Goal: Transaction & Acquisition: Obtain resource

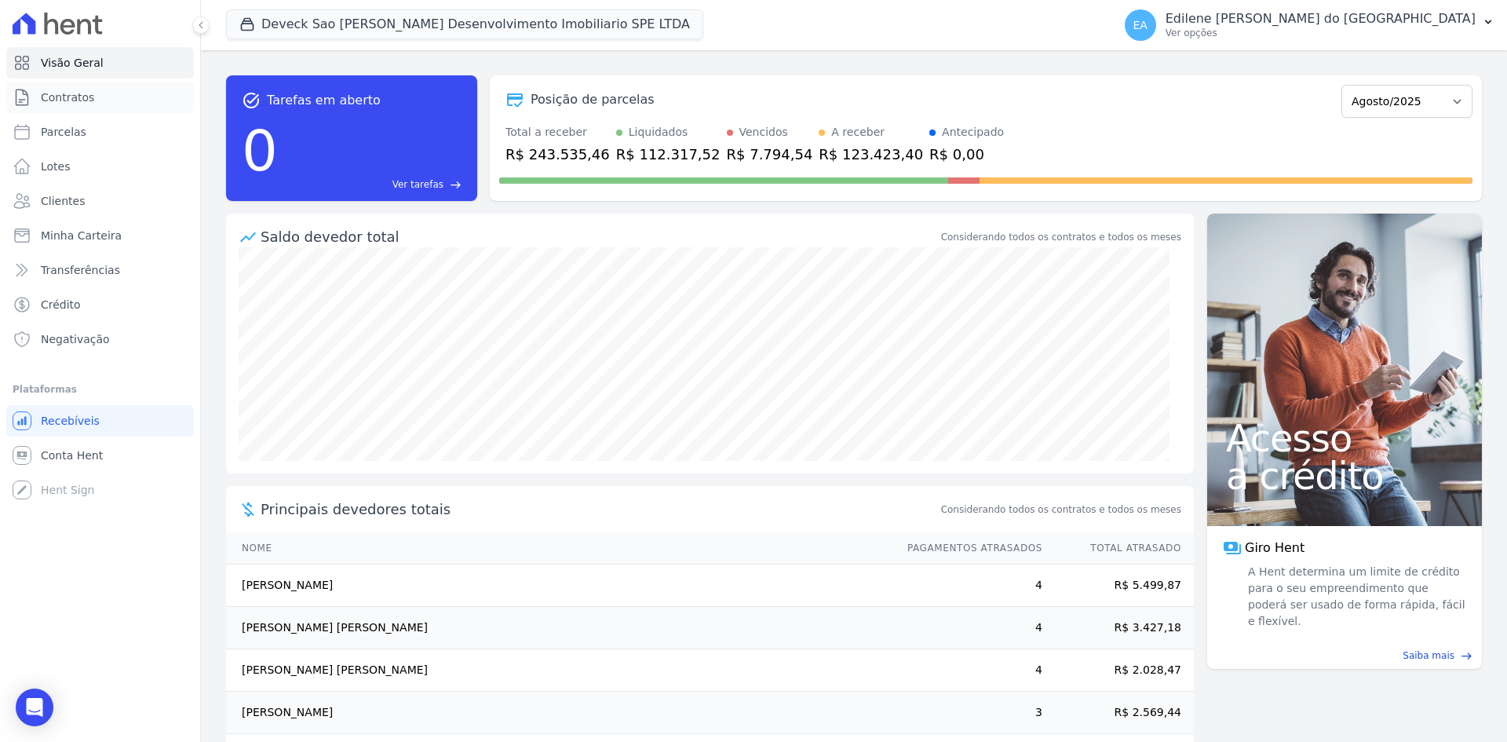
drag, startPoint x: 65, startPoint y: 99, endPoint x: 90, endPoint y: 115, distance: 30.0
click at [65, 99] on span "Contratos" at bounding box center [67, 97] width 53 height 16
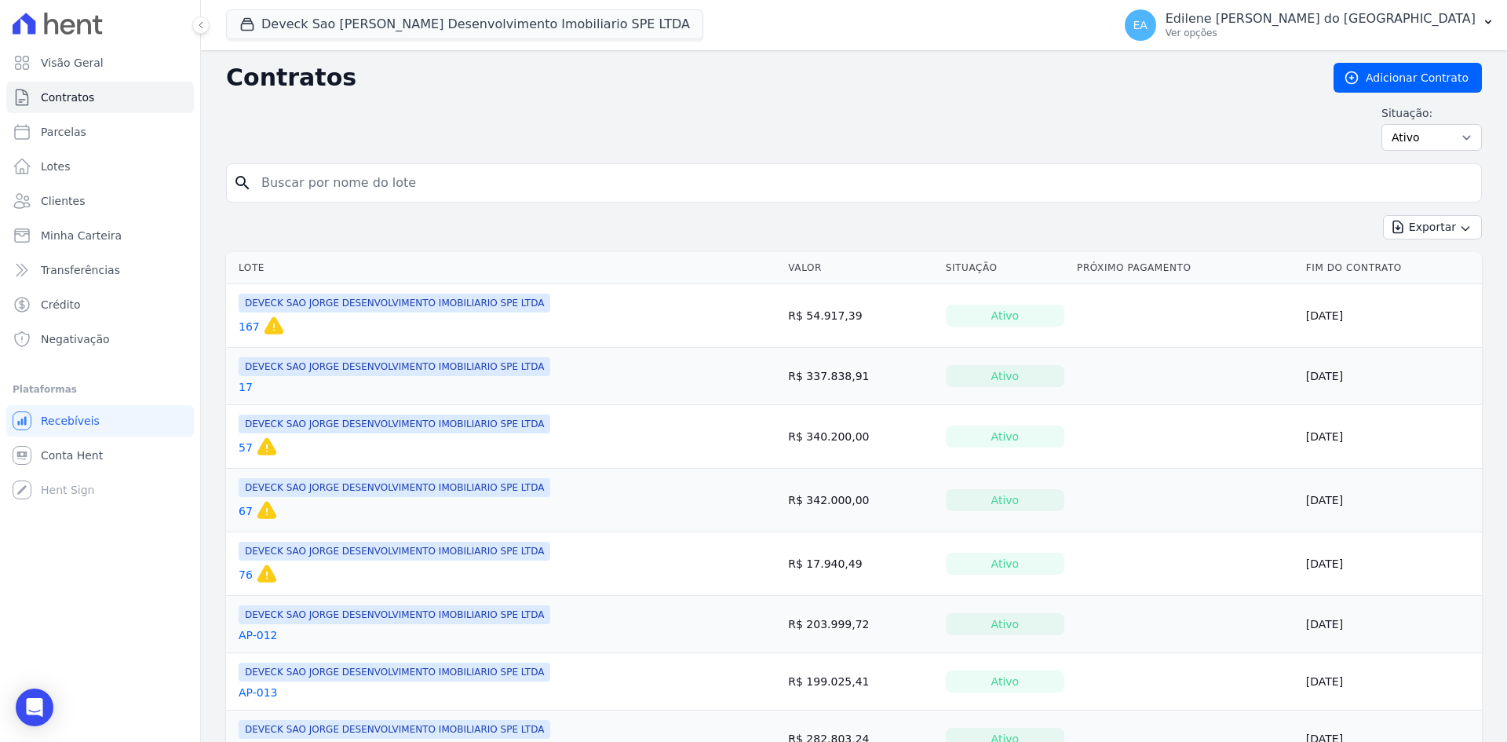
click at [337, 178] on input "search" at bounding box center [863, 182] width 1223 height 31
type input "52"
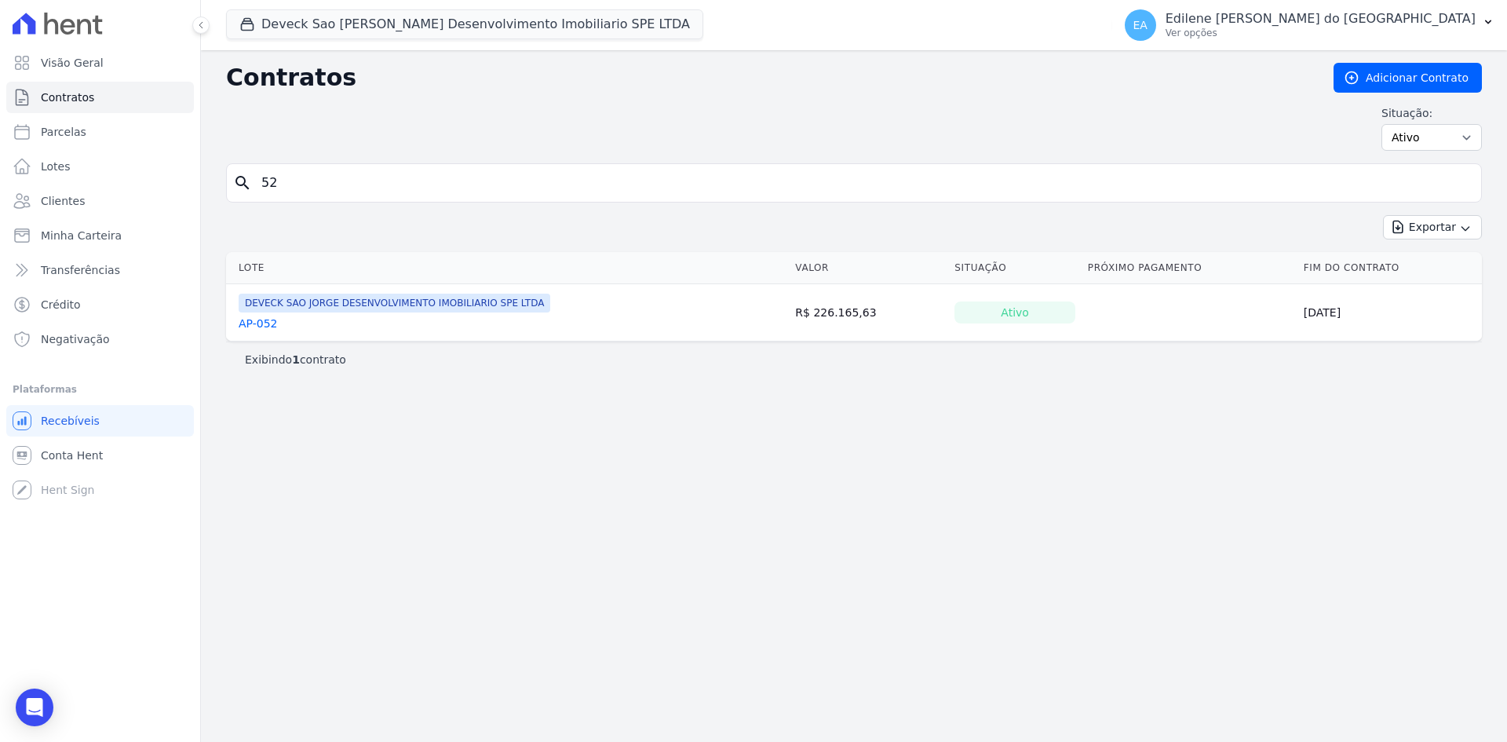
click at [272, 329] on link "AP-052" at bounding box center [258, 324] width 39 height 16
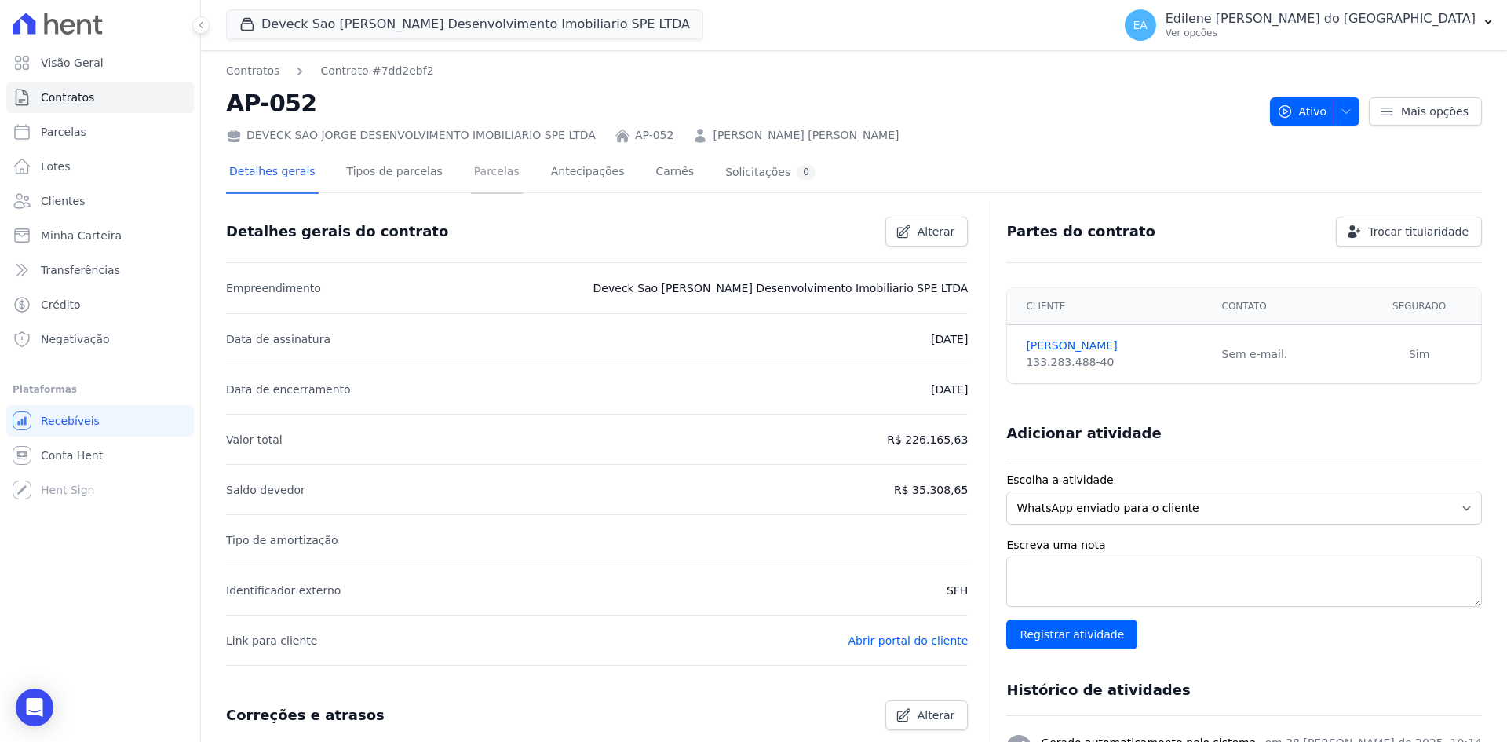
click at [471, 170] on link "Parcelas" at bounding box center [497, 173] width 52 height 42
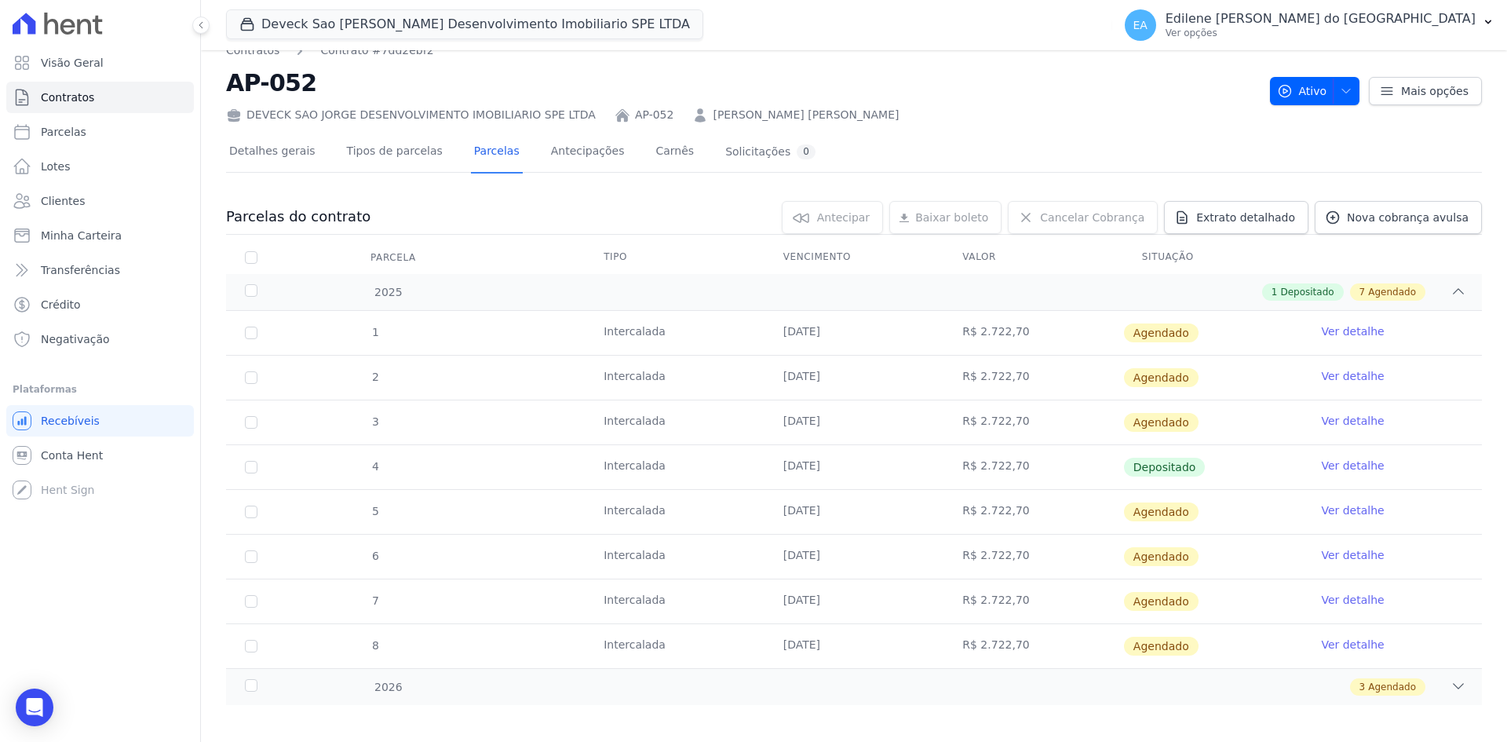
scroll to position [31, 0]
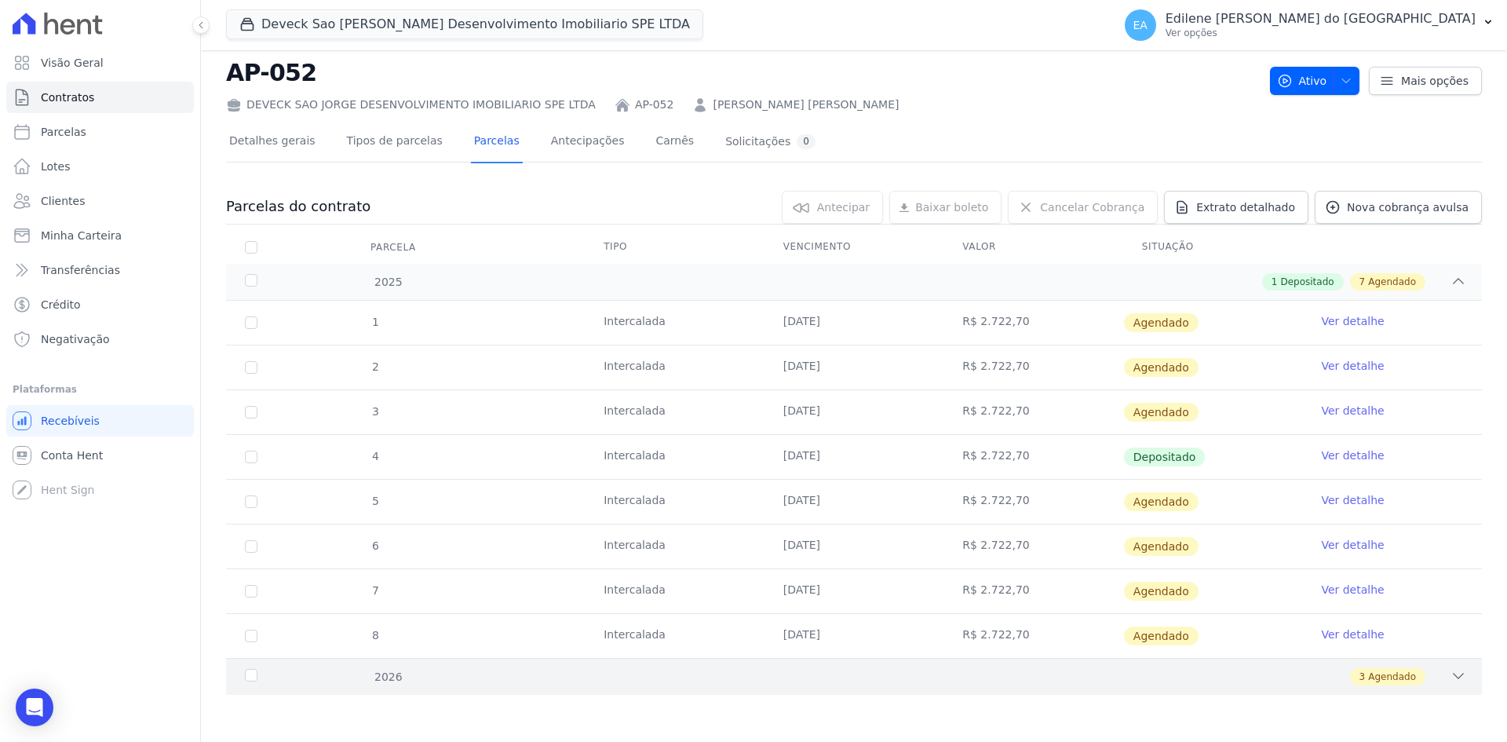
click at [1451, 671] on icon at bounding box center [1459, 676] width 16 height 16
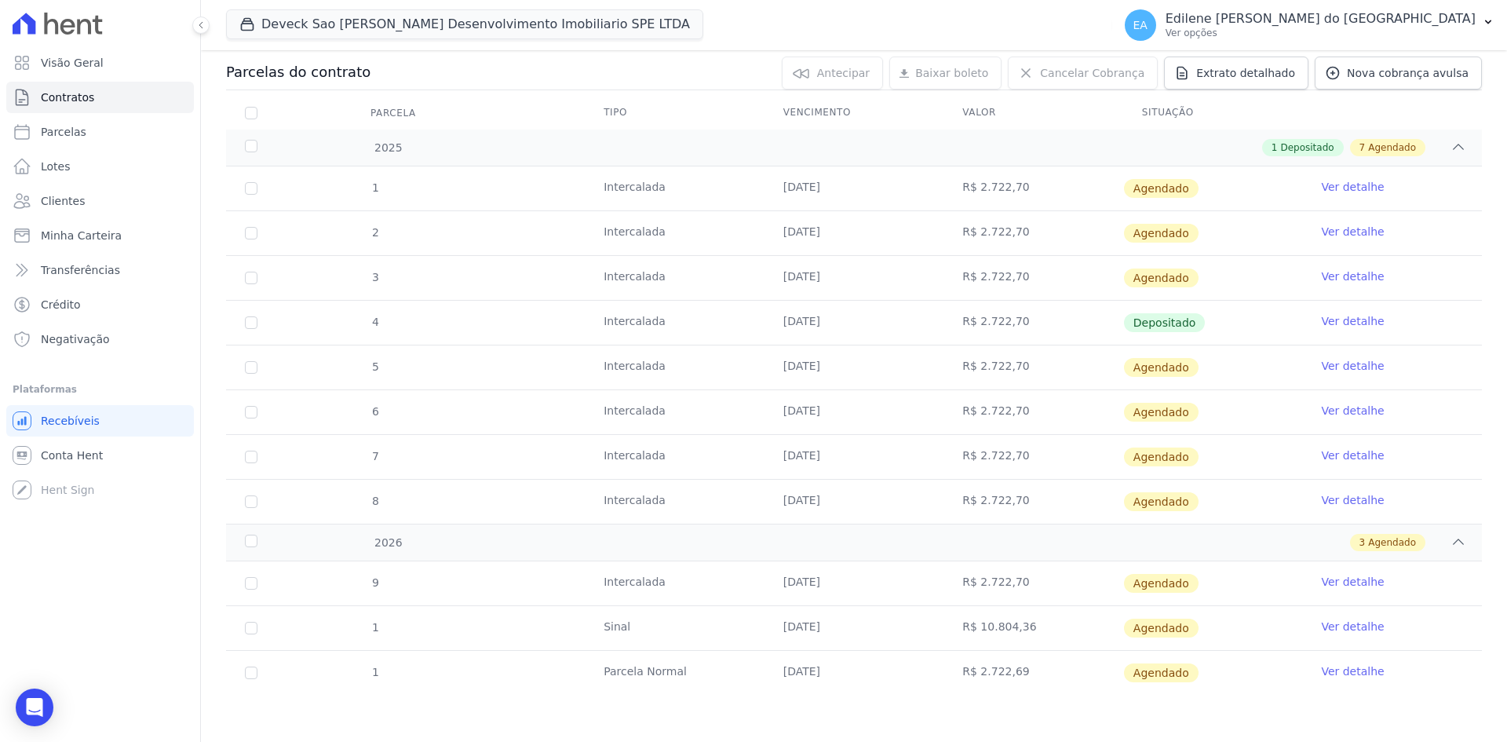
scroll to position [86, 0]
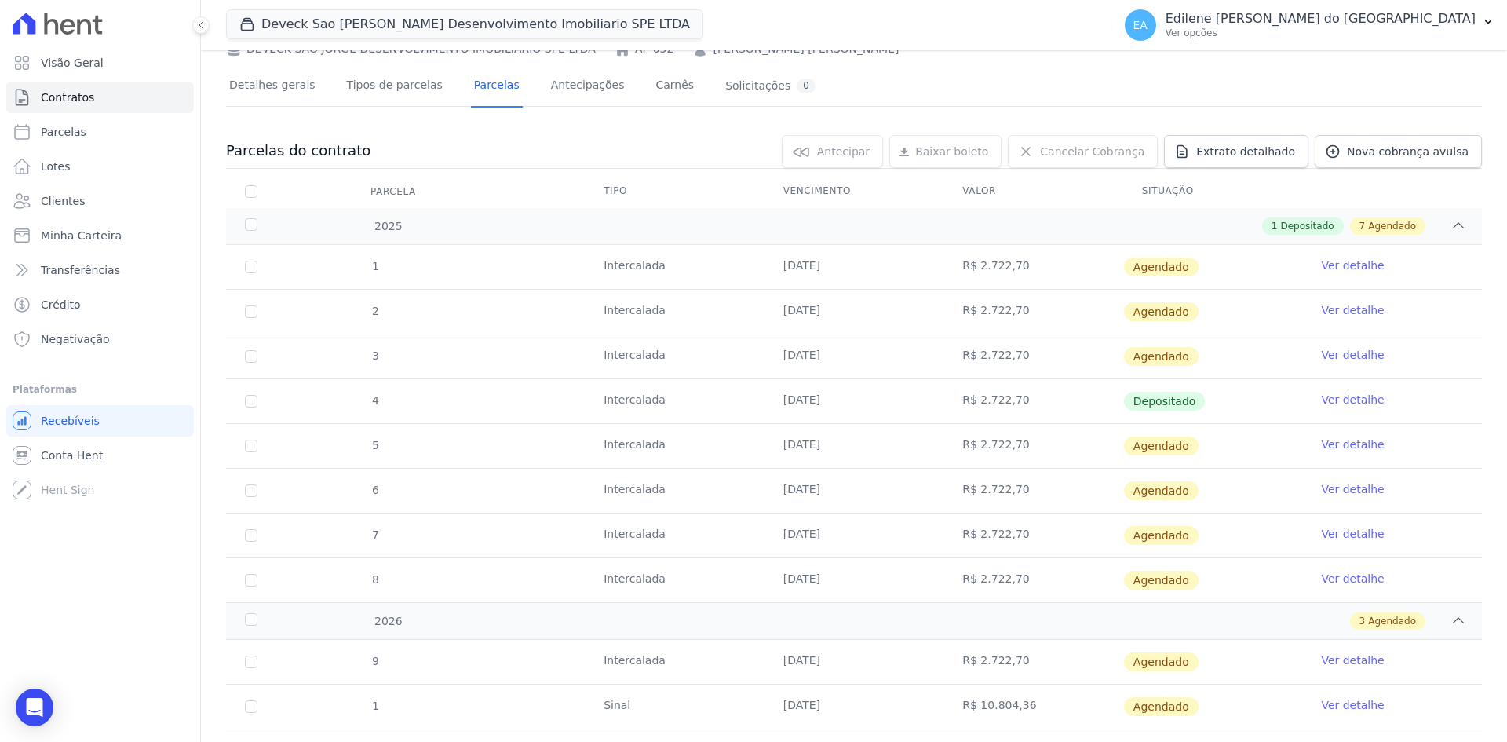
click at [1342, 308] on link "Ver detalhe" at bounding box center [1352, 310] width 63 height 16
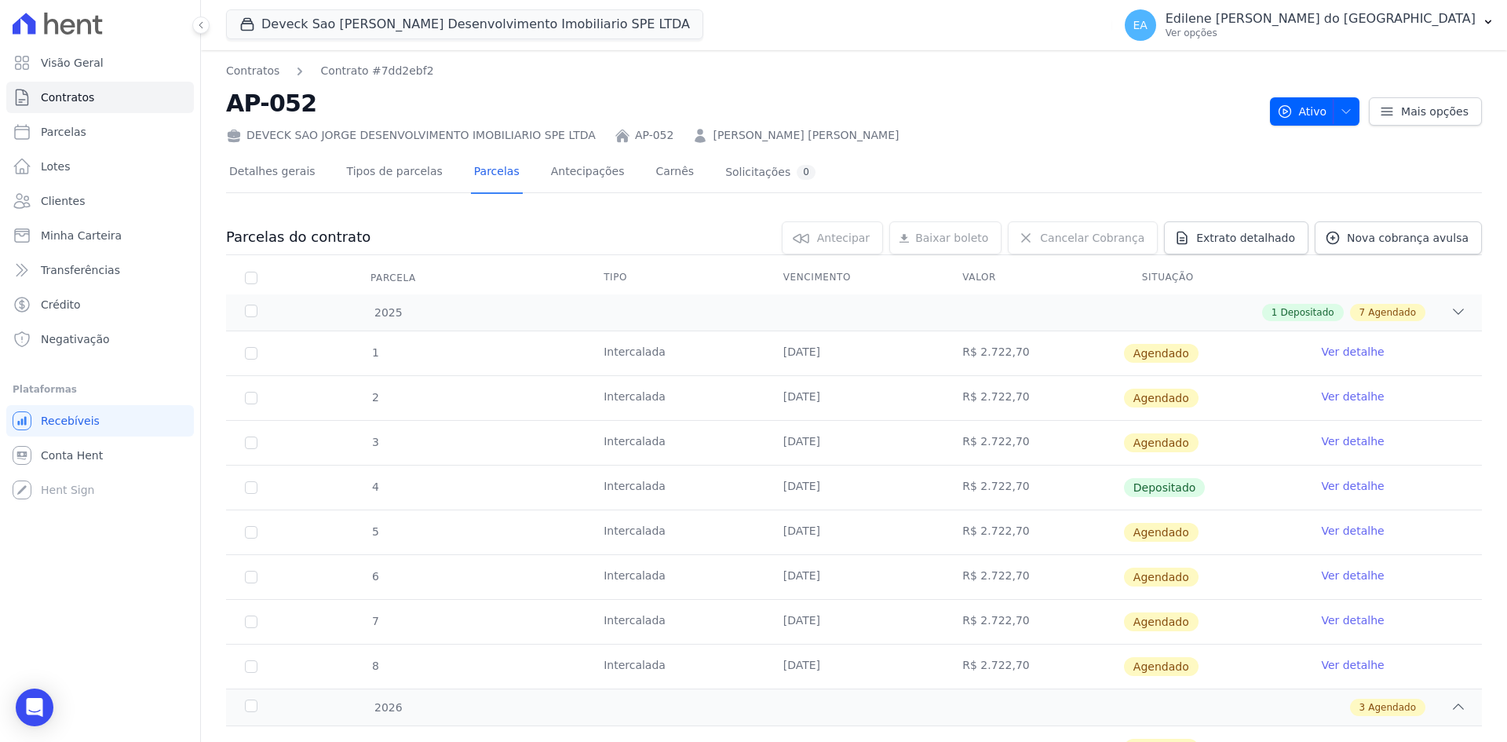
click at [1354, 487] on link "Ver detalhe" at bounding box center [1352, 486] width 63 height 16
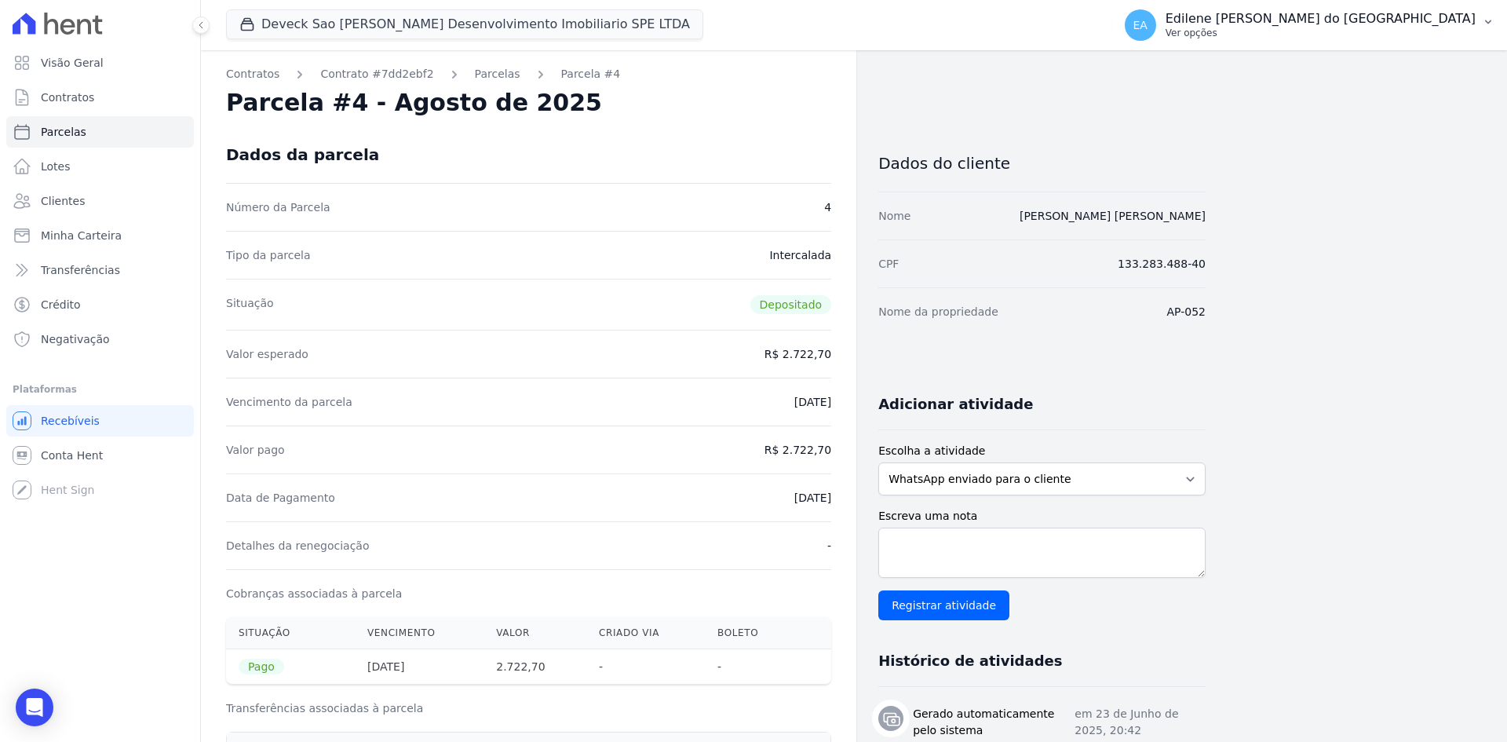
drag, startPoint x: 1275, startPoint y: 35, endPoint x: 1273, endPoint y: 44, distance: 9.5
click at [1274, 35] on p "Ver opções" at bounding box center [1321, 33] width 310 height 13
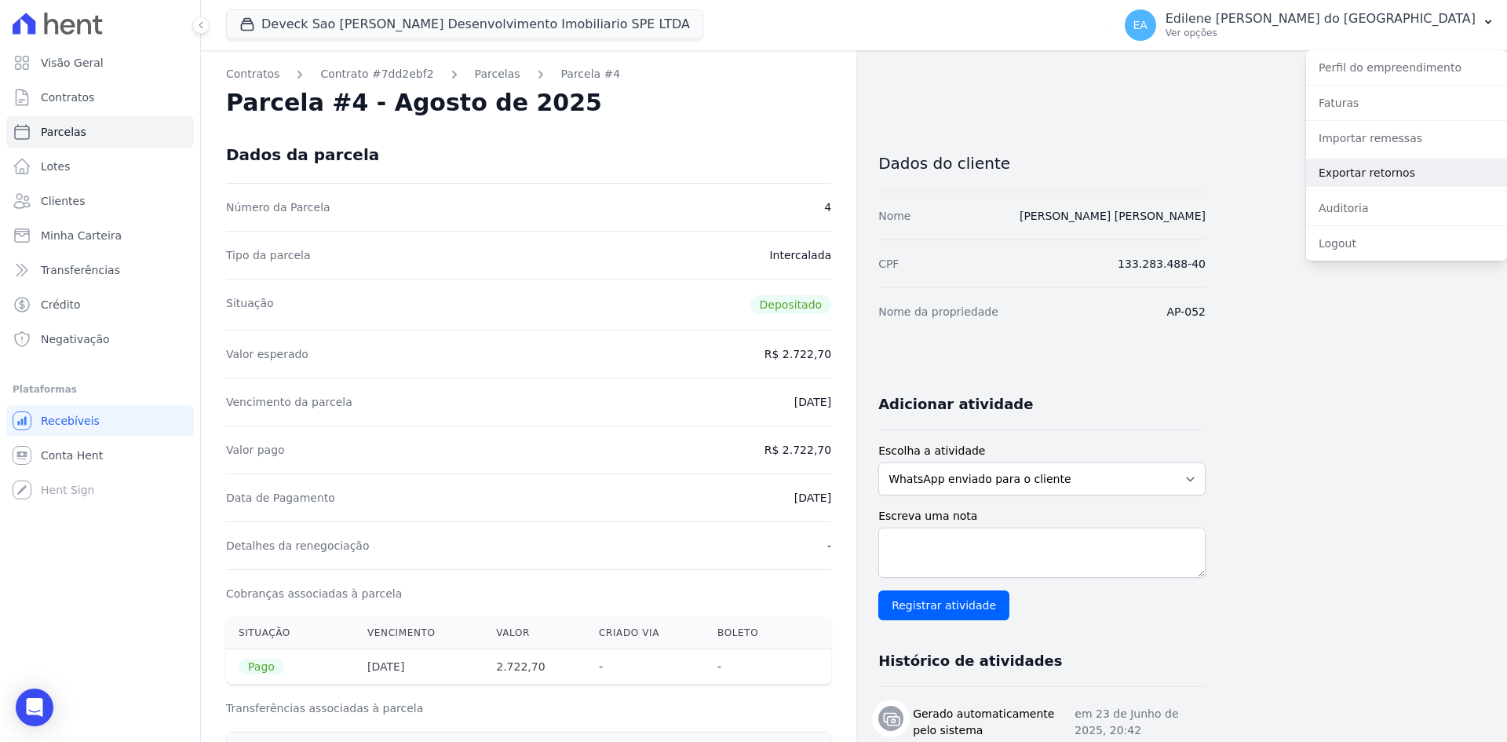
click at [1363, 172] on link "Exportar retornos" at bounding box center [1406, 173] width 201 height 28
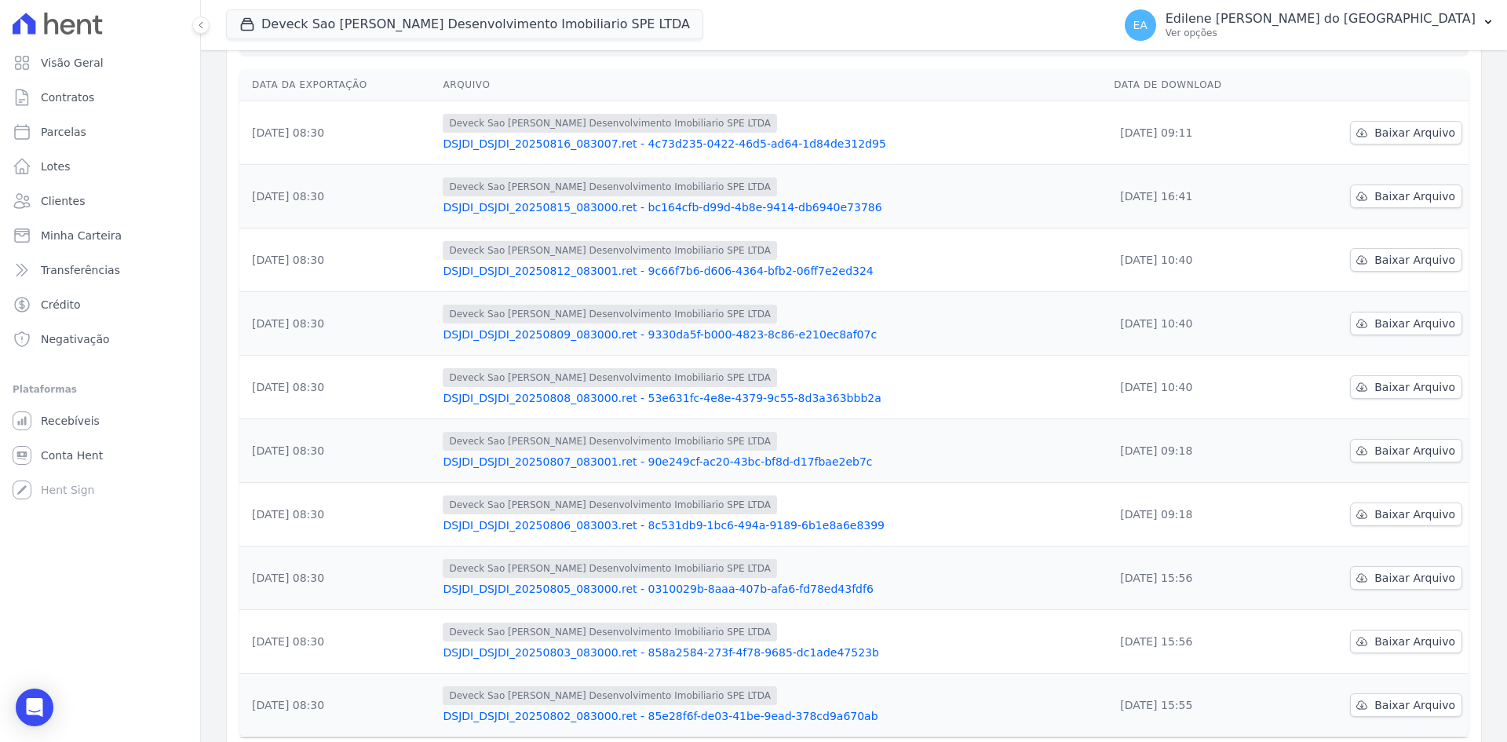
scroll to position [234, 0]
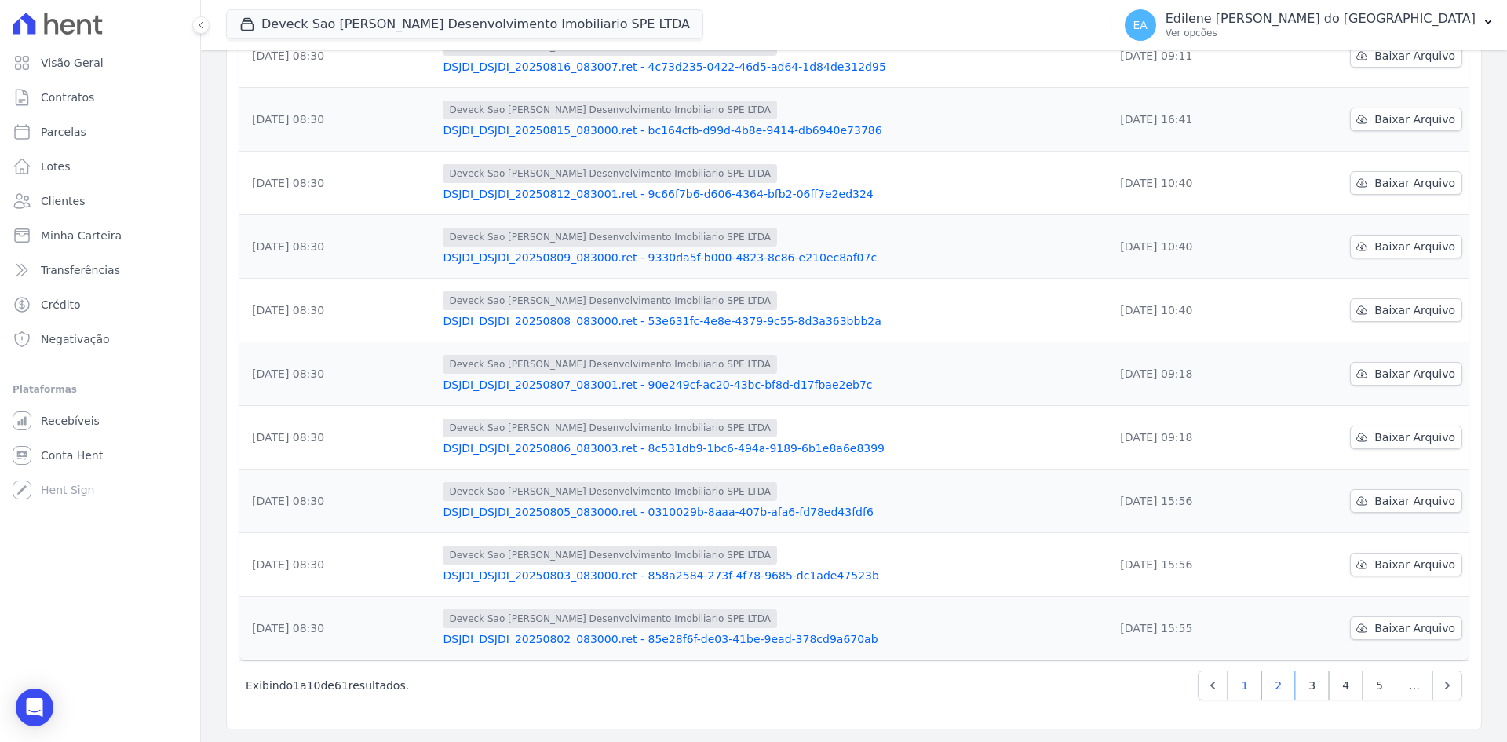
click at [1272, 686] on link "2" at bounding box center [1278, 685] width 34 height 30
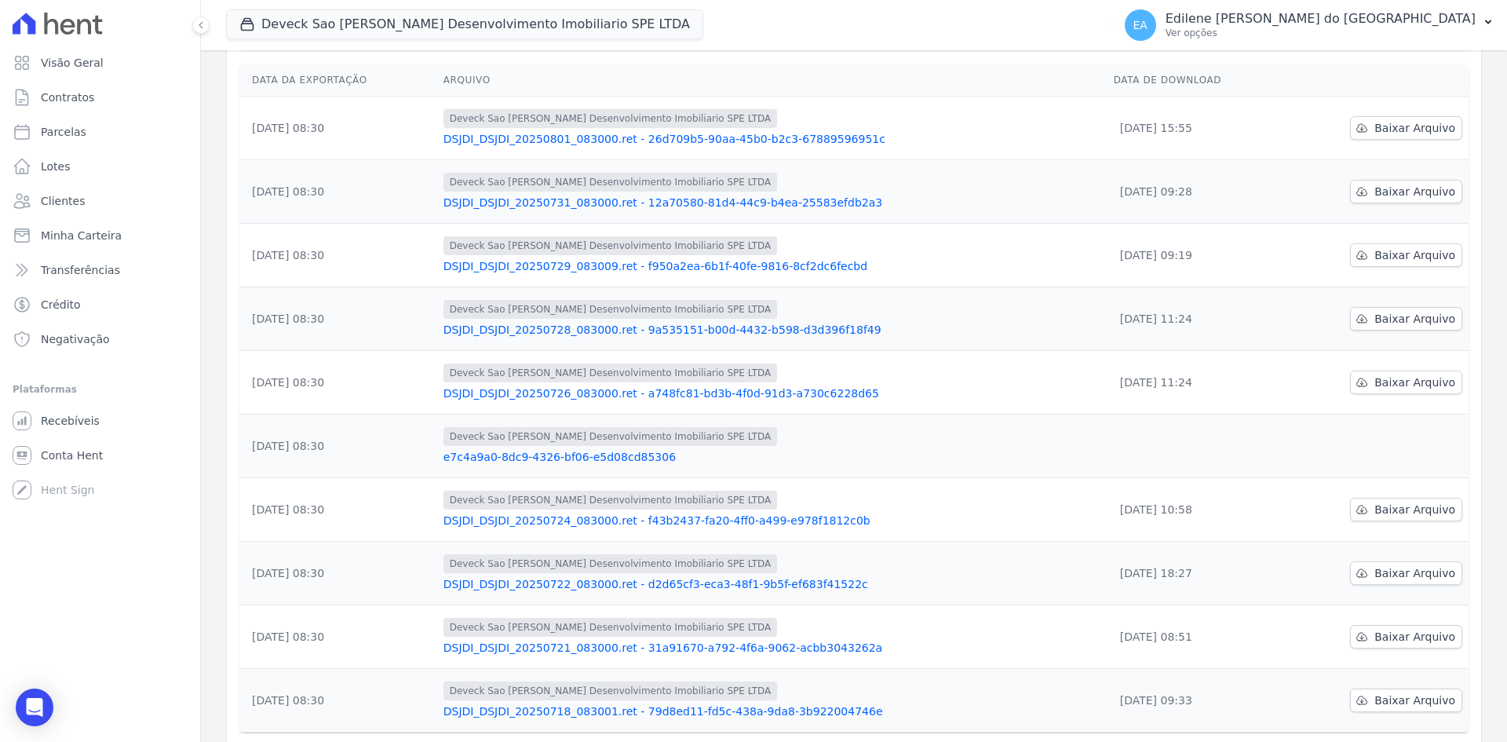
scroll to position [234, 0]
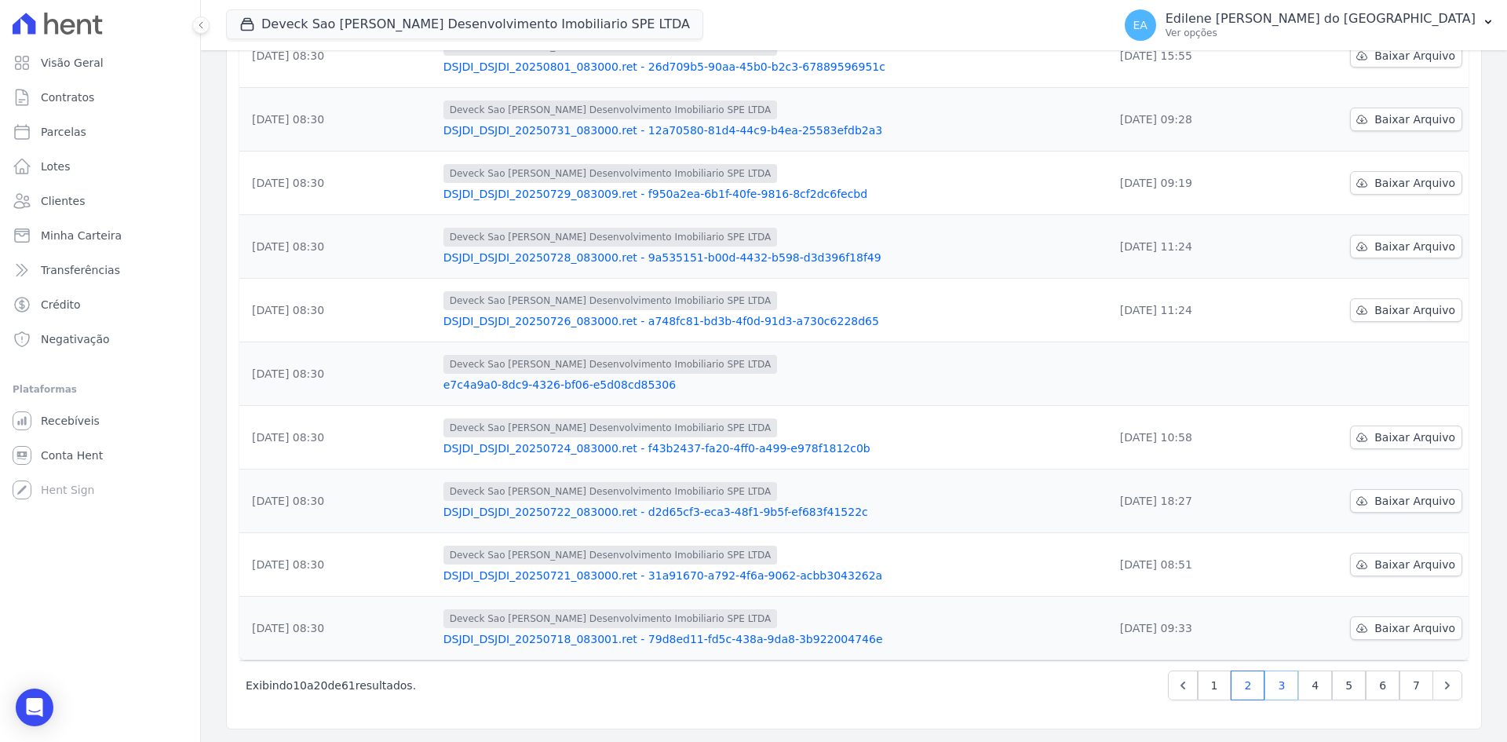
click at [1276, 684] on link "3" at bounding box center [1282, 685] width 34 height 30
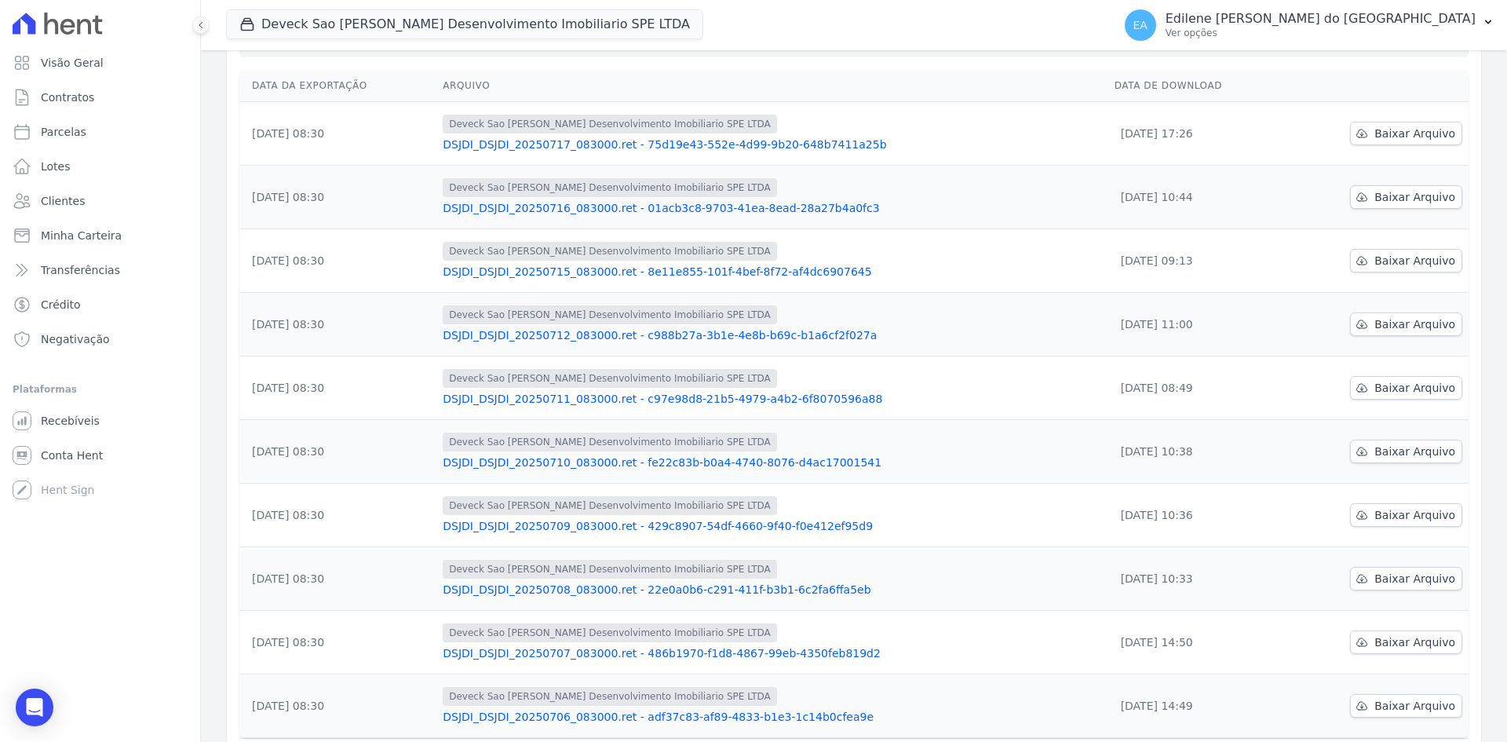
scroll to position [234, 0]
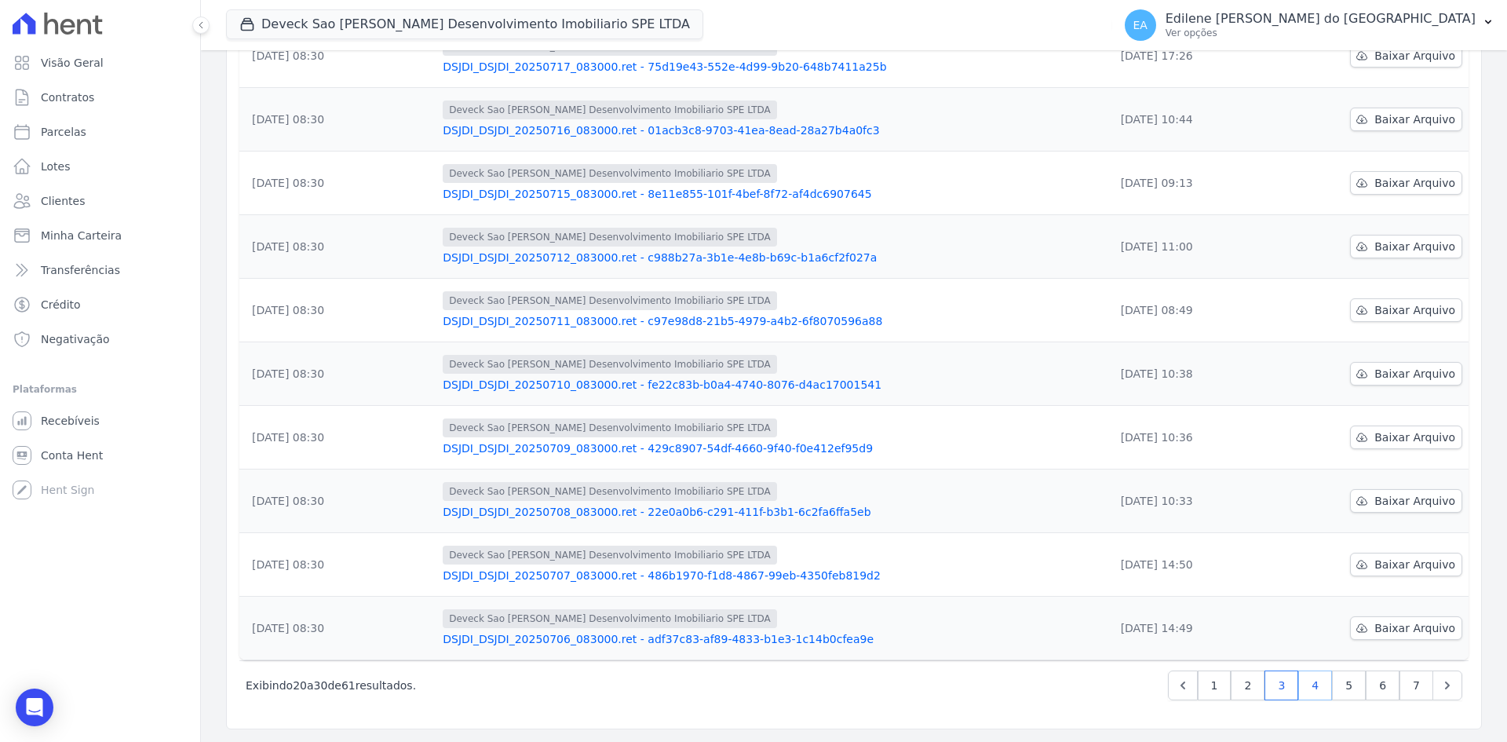
click at [1309, 683] on link "4" at bounding box center [1315, 685] width 34 height 30
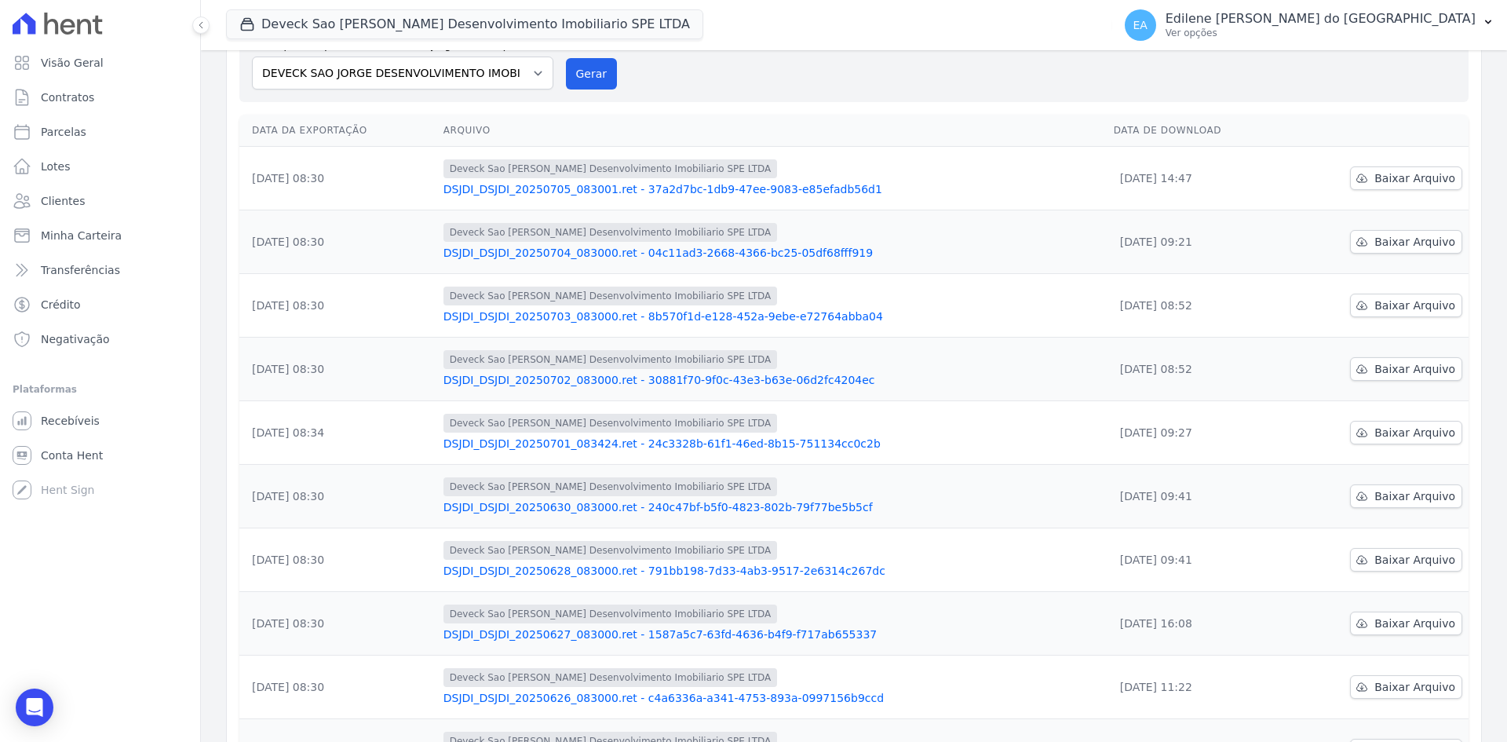
scroll to position [234, 0]
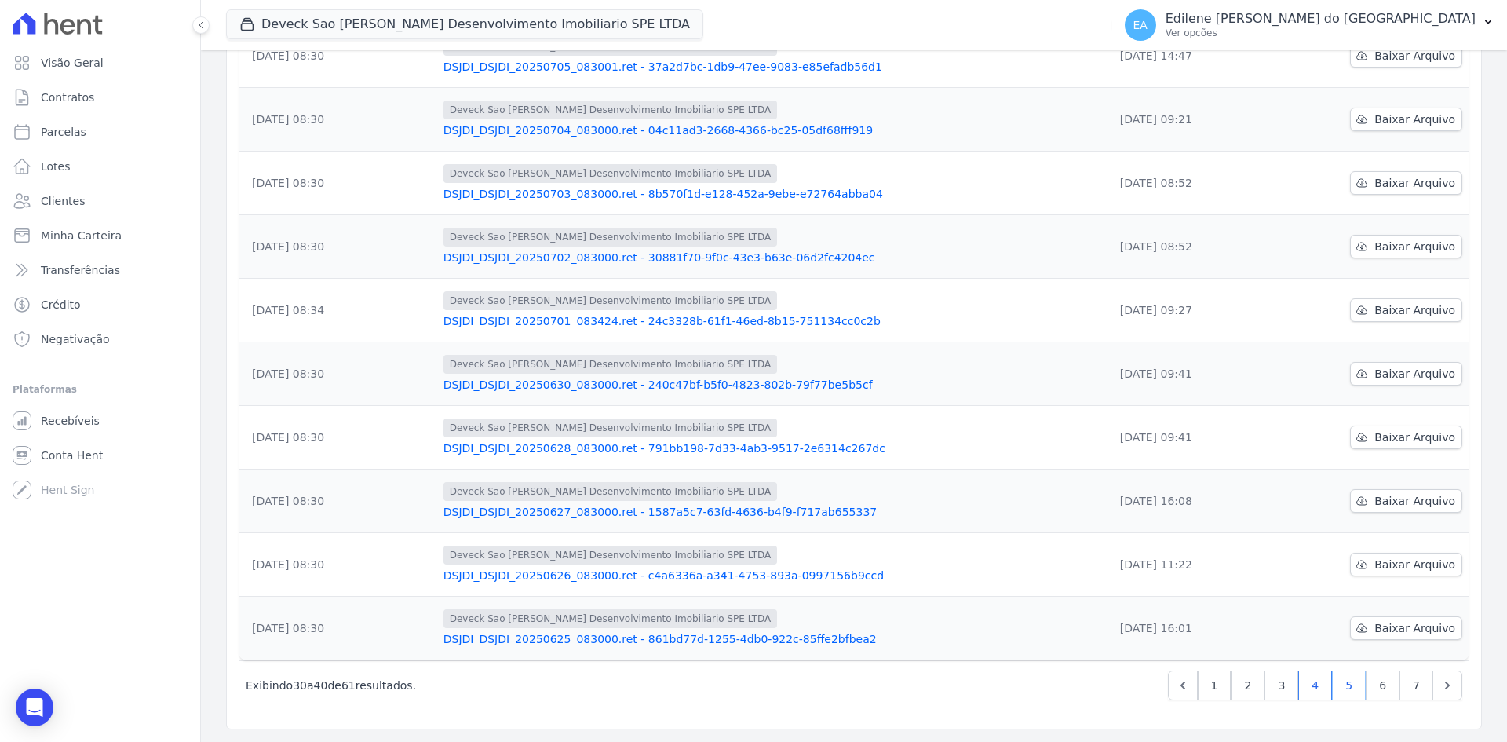
click at [1335, 685] on link "5" at bounding box center [1349, 685] width 34 height 30
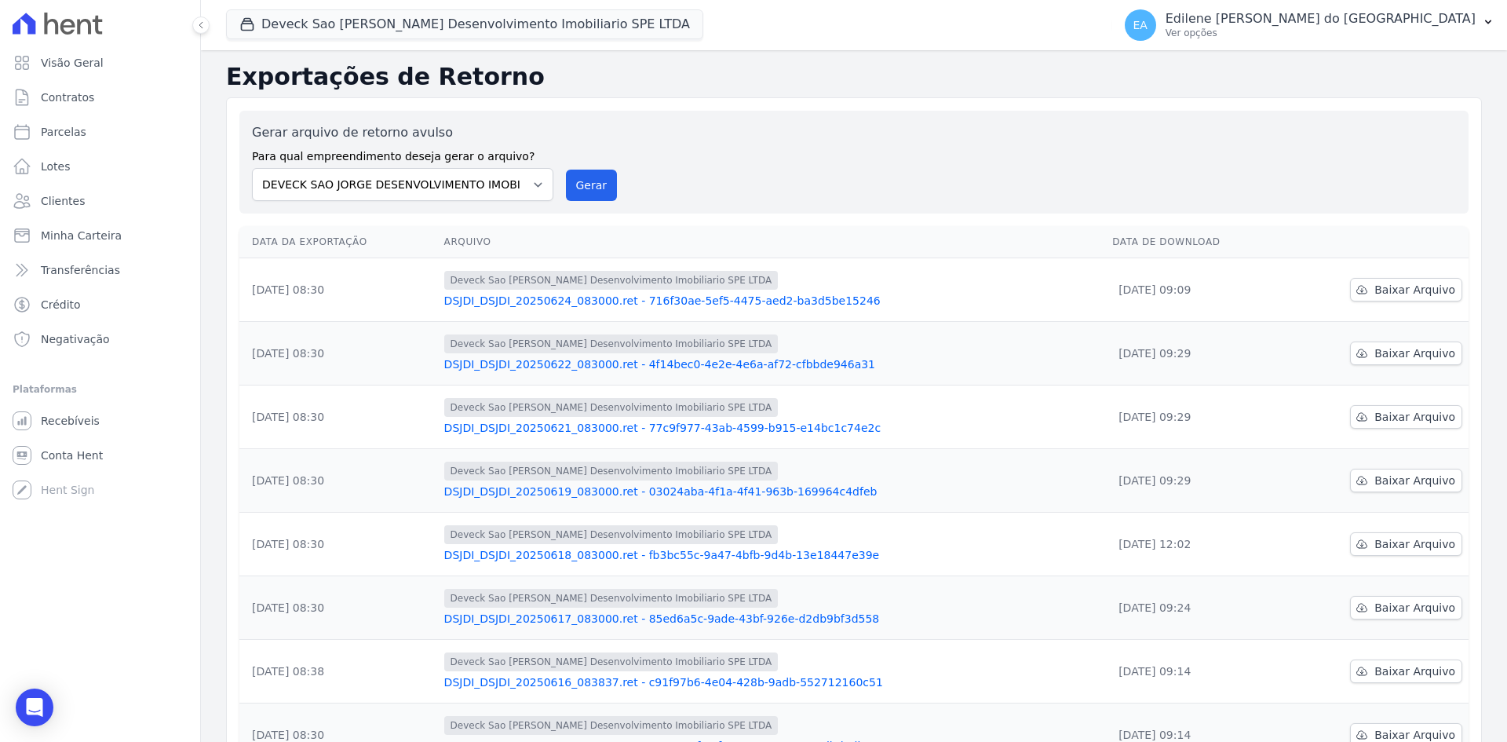
click at [589, 488] on link "DSJDI_DSJDI_20250619_083000.ret - 03024aba-4f1a-4f41-963b-169964c4dfeb" at bounding box center [772, 492] width 656 height 16
click at [641, 301] on link "DSJDI_DSJDI_20250624_083000.ret - 716f30ae-5ef5-4475-aed2-ba3d5be15246" at bounding box center [772, 301] width 656 height 16
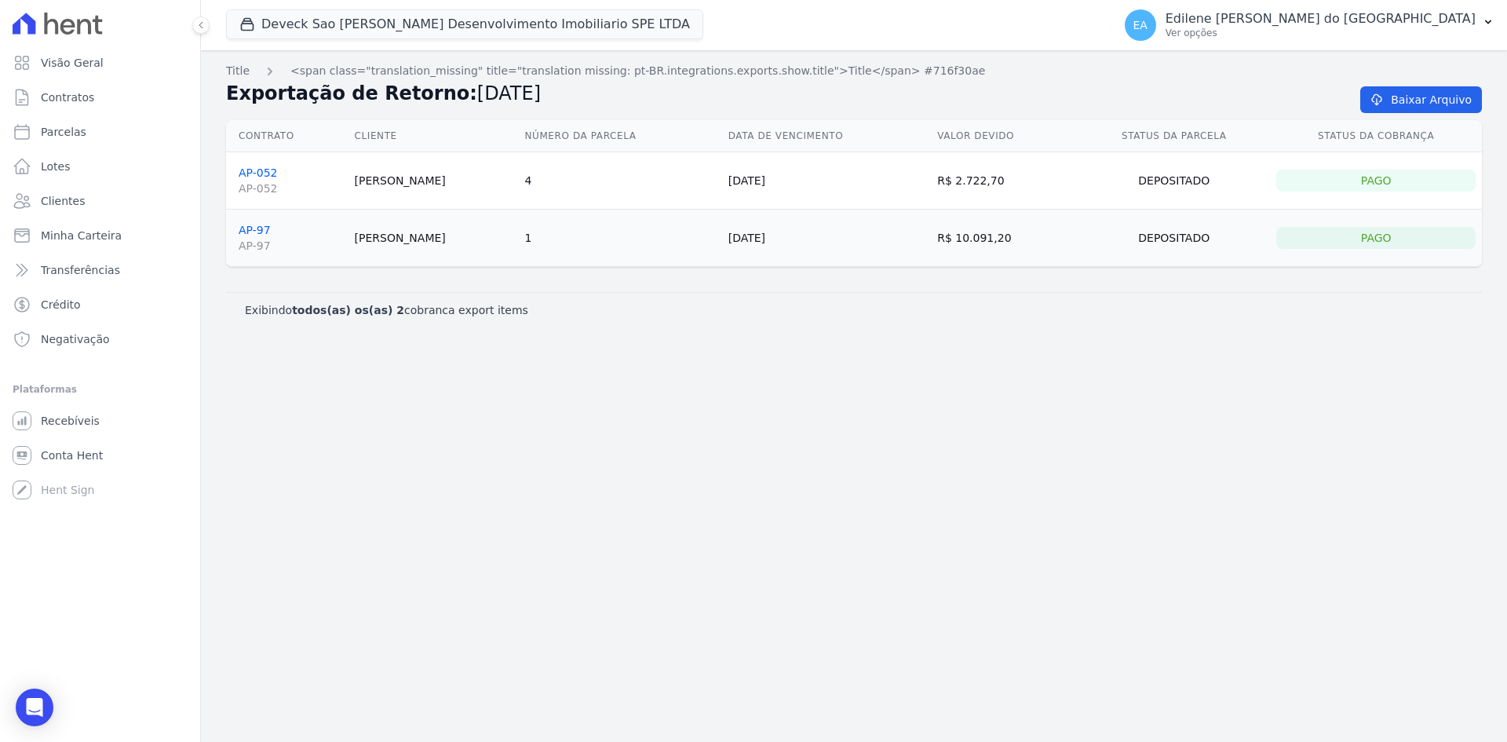
click at [265, 175] on link "AP-052 AP-052" at bounding box center [291, 181] width 104 height 30
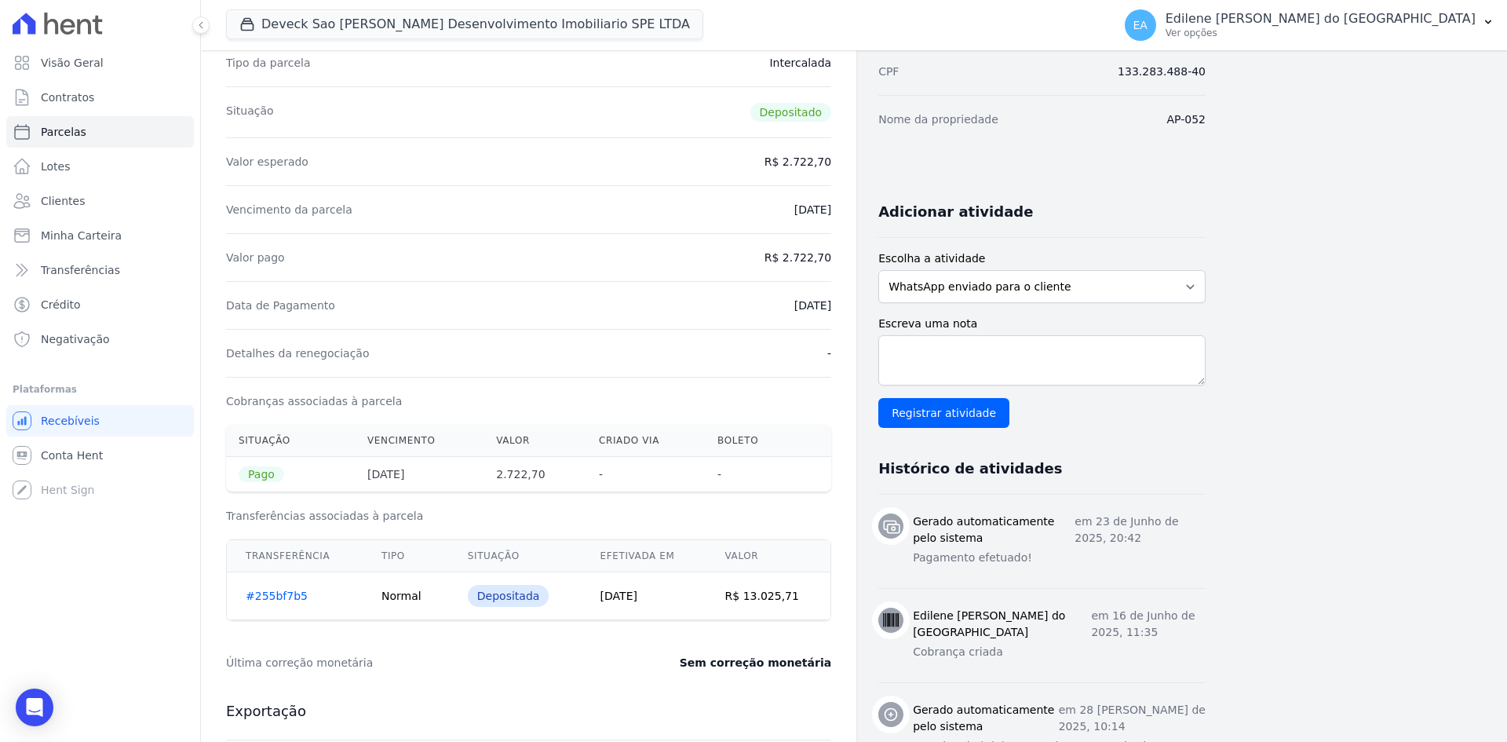
scroll to position [235, 0]
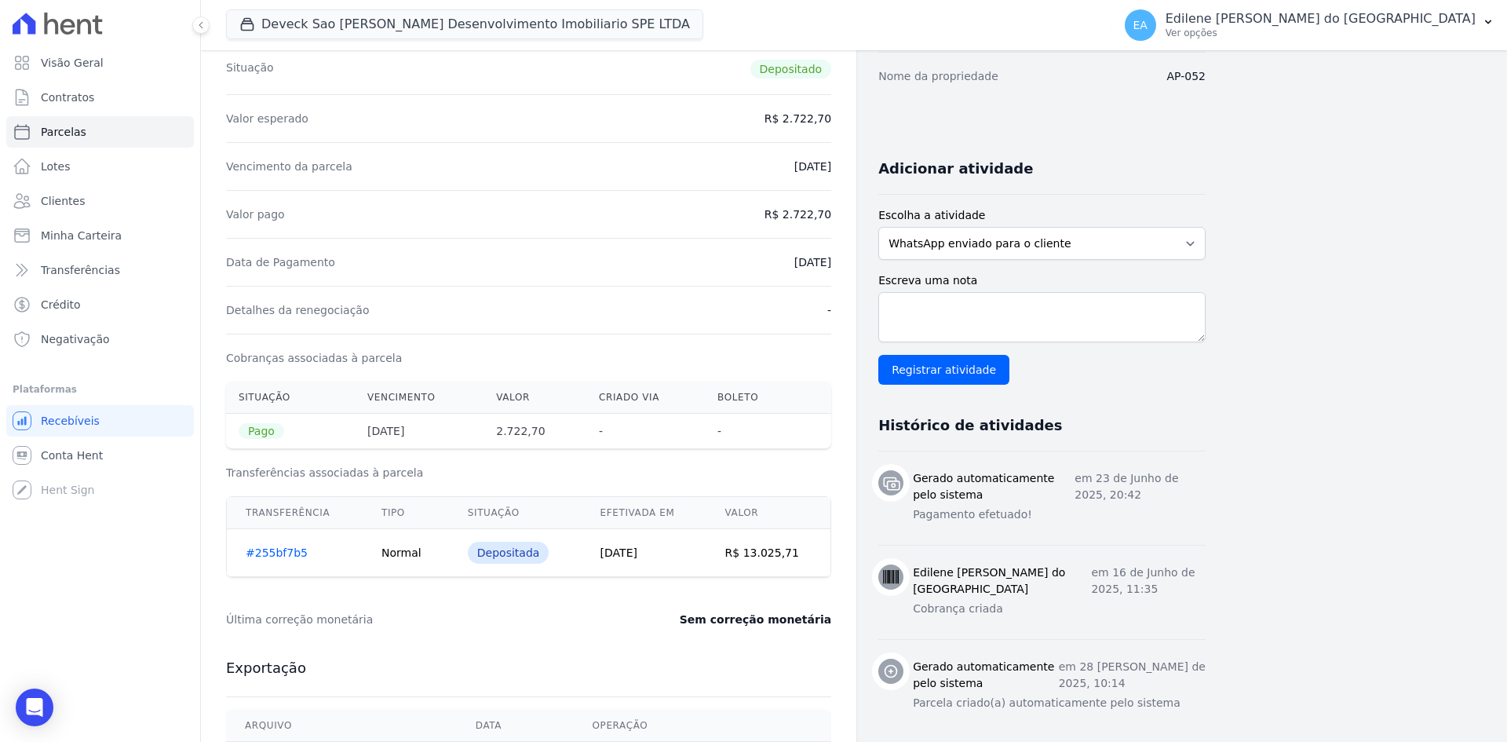
click at [276, 557] on link "#255bf7b5" at bounding box center [277, 552] width 62 height 13
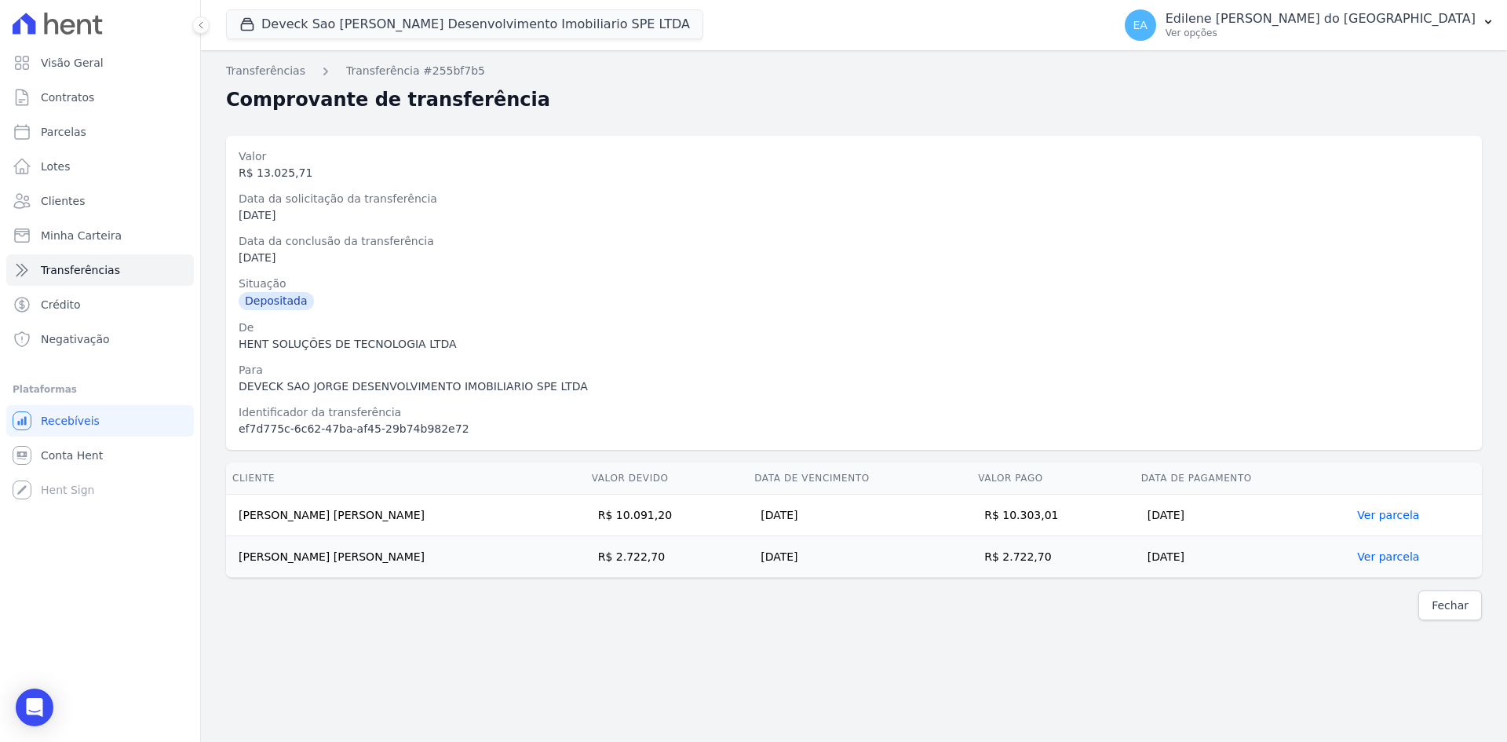
click at [1399, 560] on link "Ver parcela" at bounding box center [1388, 556] width 62 height 13
click at [1385, 555] on link "Ver parcela" at bounding box center [1388, 556] width 62 height 13
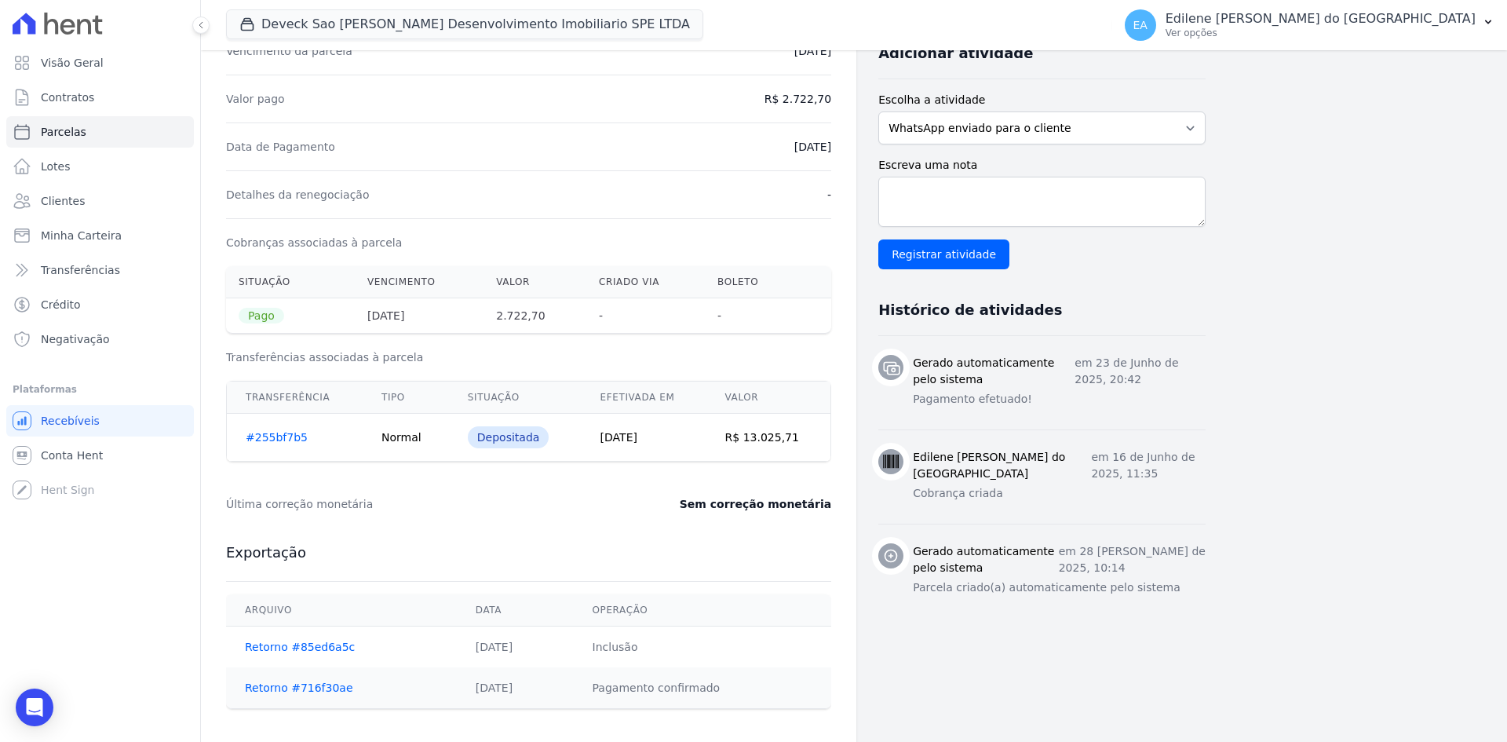
scroll to position [518, 0]
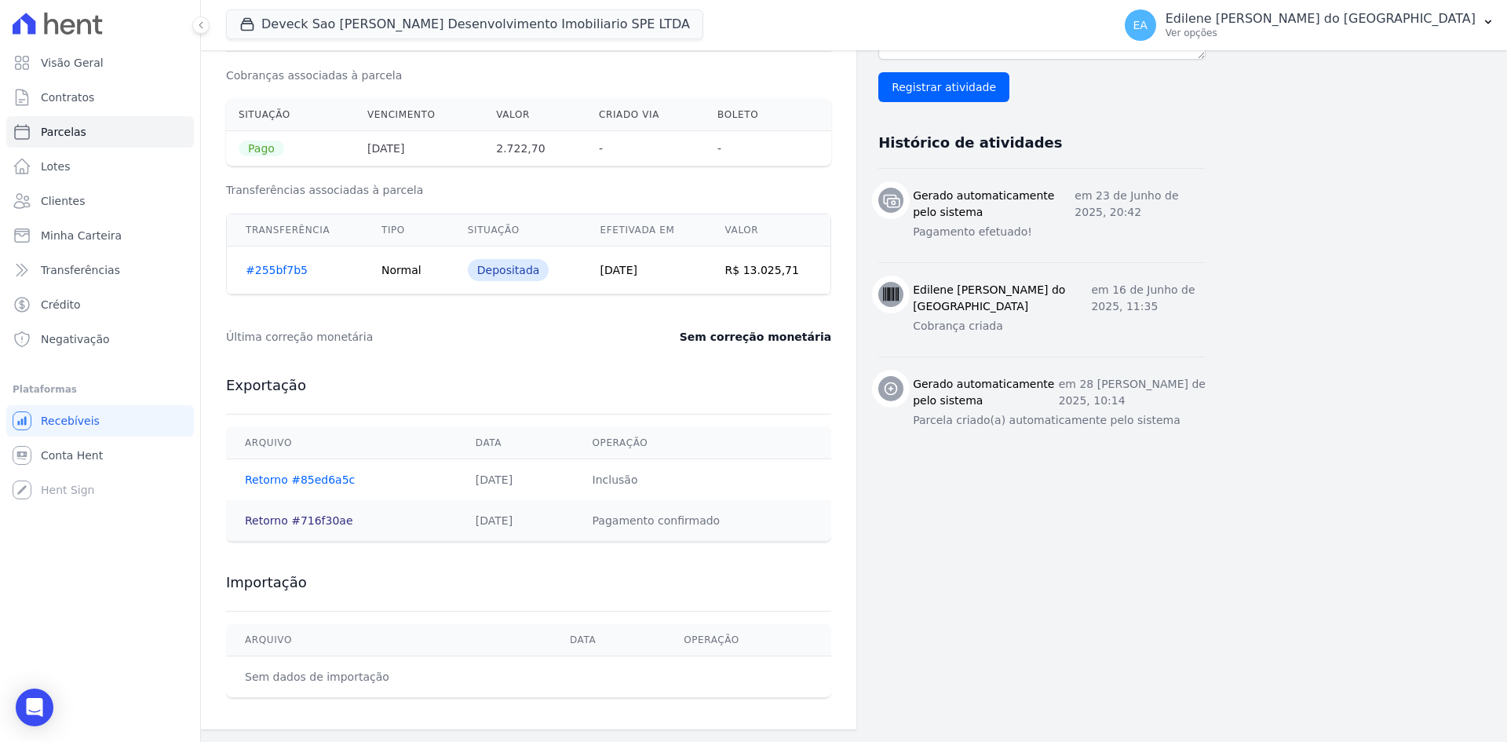
click at [318, 523] on link "Retorno #716f30ae" at bounding box center [299, 520] width 108 height 13
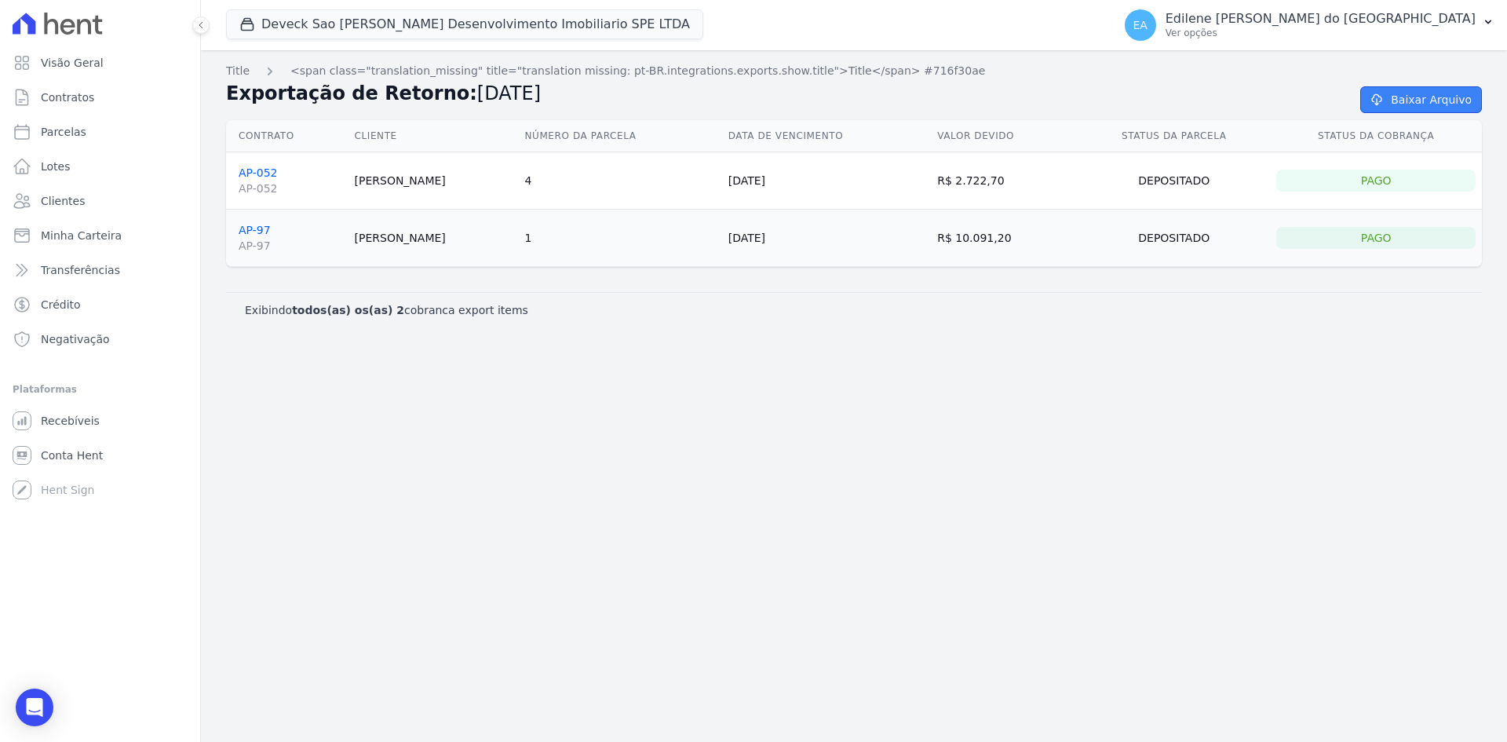
click at [1429, 99] on link "Baixar Arquivo" at bounding box center [1421, 99] width 122 height 27
